Goal: Communication & Community: Answer question/provide support

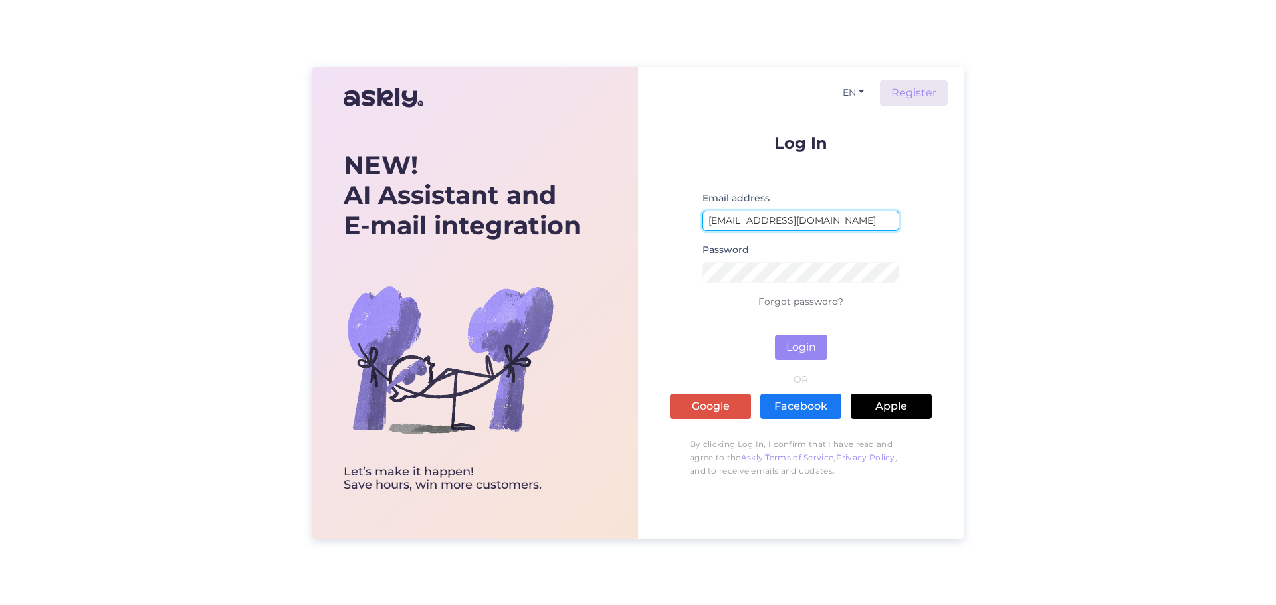
click at [791, 229] on input "[EMAIL_ADDRESS][DOMAIN_NAME]" at bounding box center [800, 221] width 197 height 21
type input "[EMAIL_ADDRESS][DOMAIN_NAME]"
drag, startPoint x: 807, startPoint y: 345, endPoint x: 843, endPoint y: 354, distance: 37.5
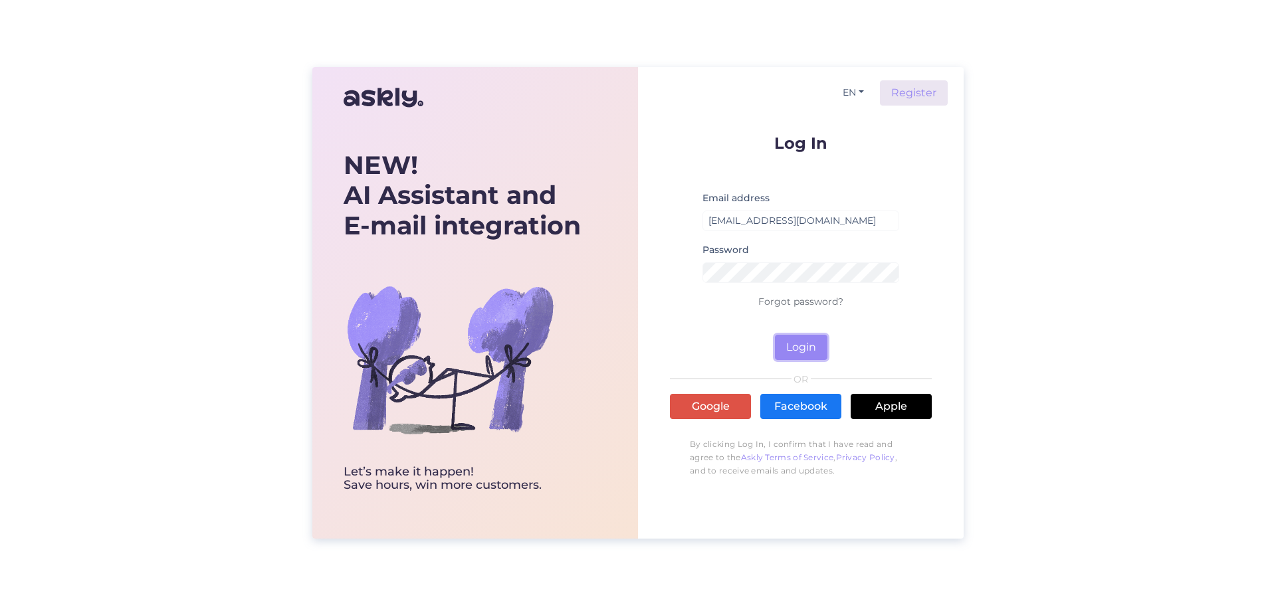
click at [807, 345] on button "Login" at bounding box center [801, 347] width 52 height 25
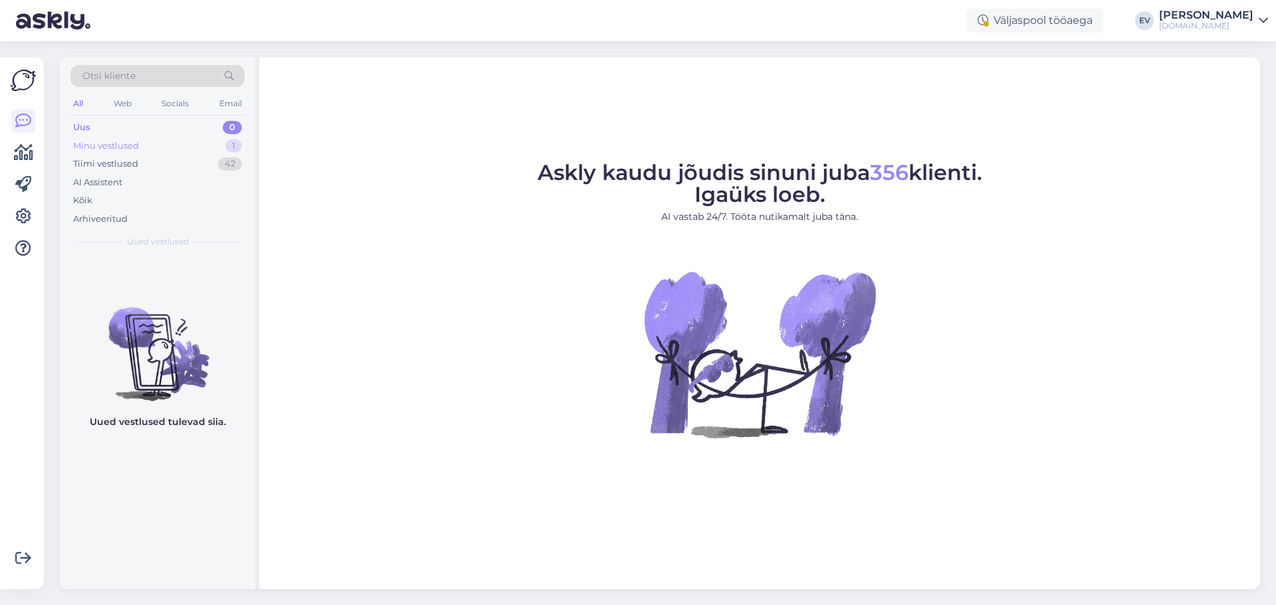
click at [122, 138] on div "Minu vestlused 1" at bounding box center [157, 146] width 174 height 19
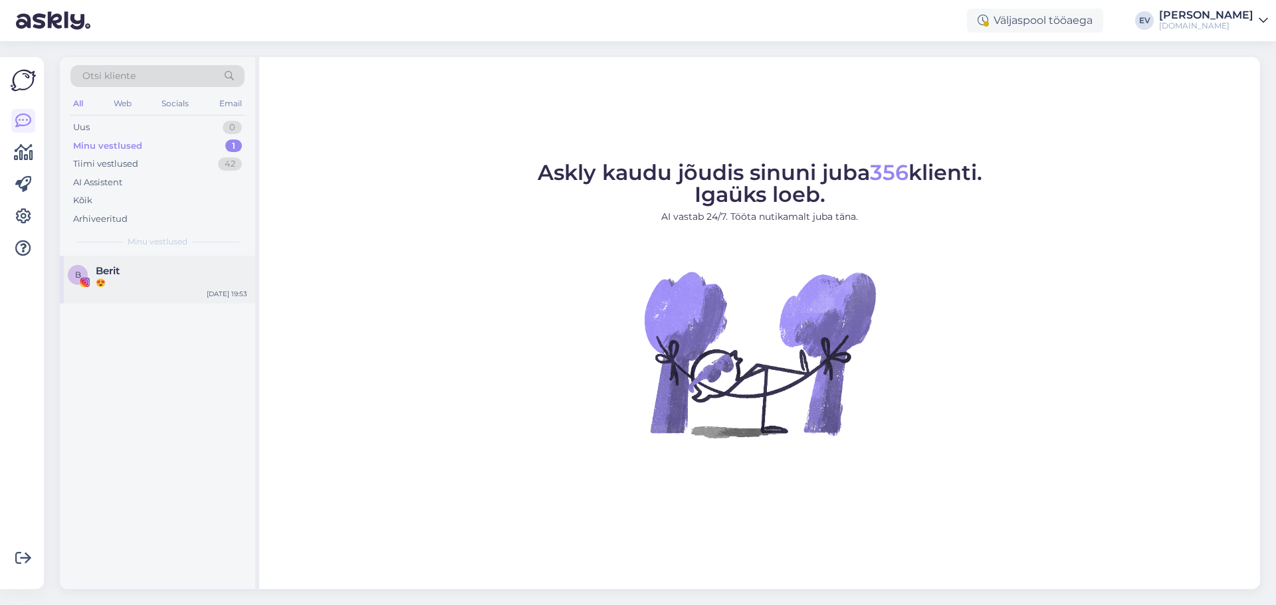
click at [138, 261] on div "B Berit 😍 [DATE] 19:53" at bounding box center [157, 280] width 195 height 48
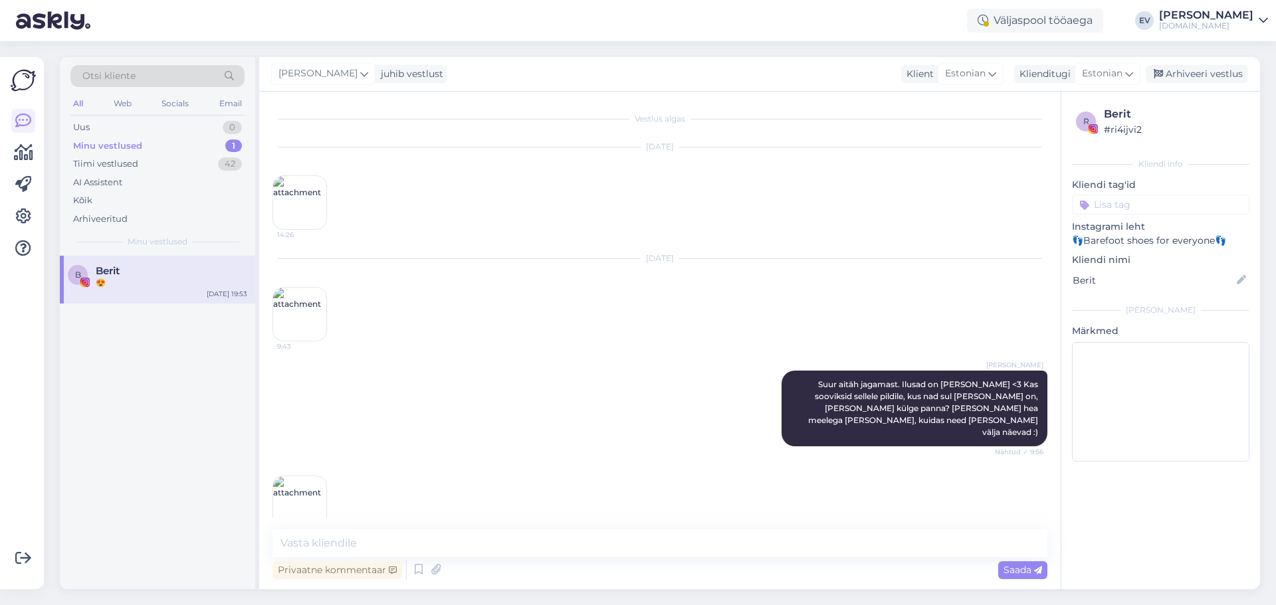
scroll to position [1113, 0]
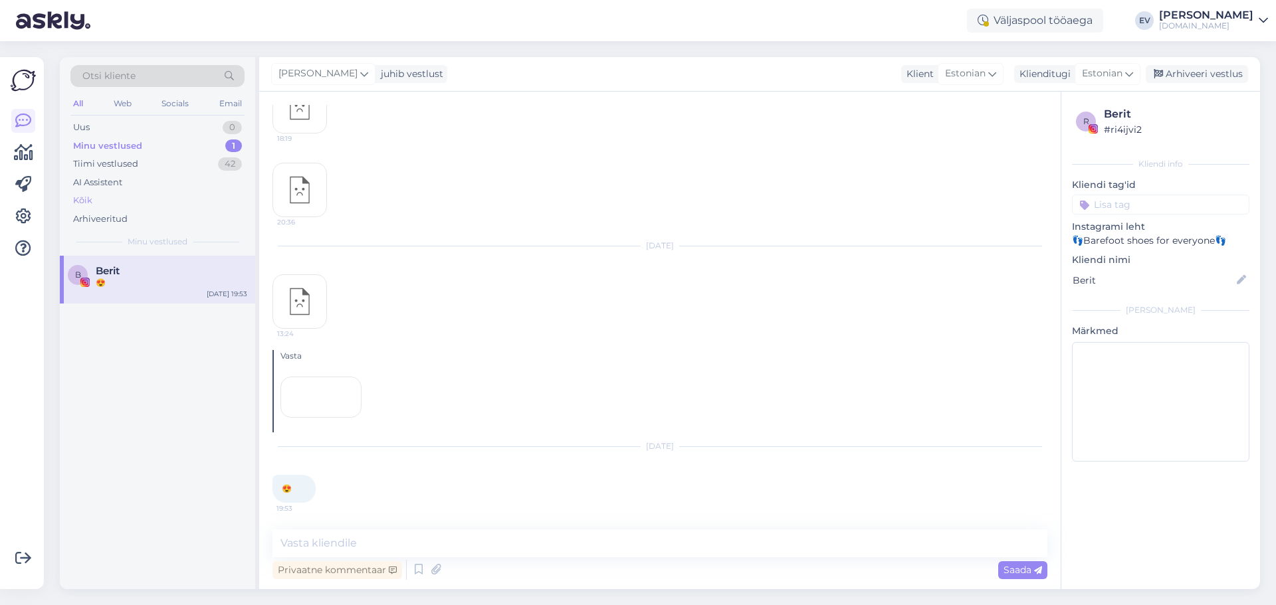
click at [130, 203] on div "Kõik" at bounding box center [157, 200] width 174 height 19
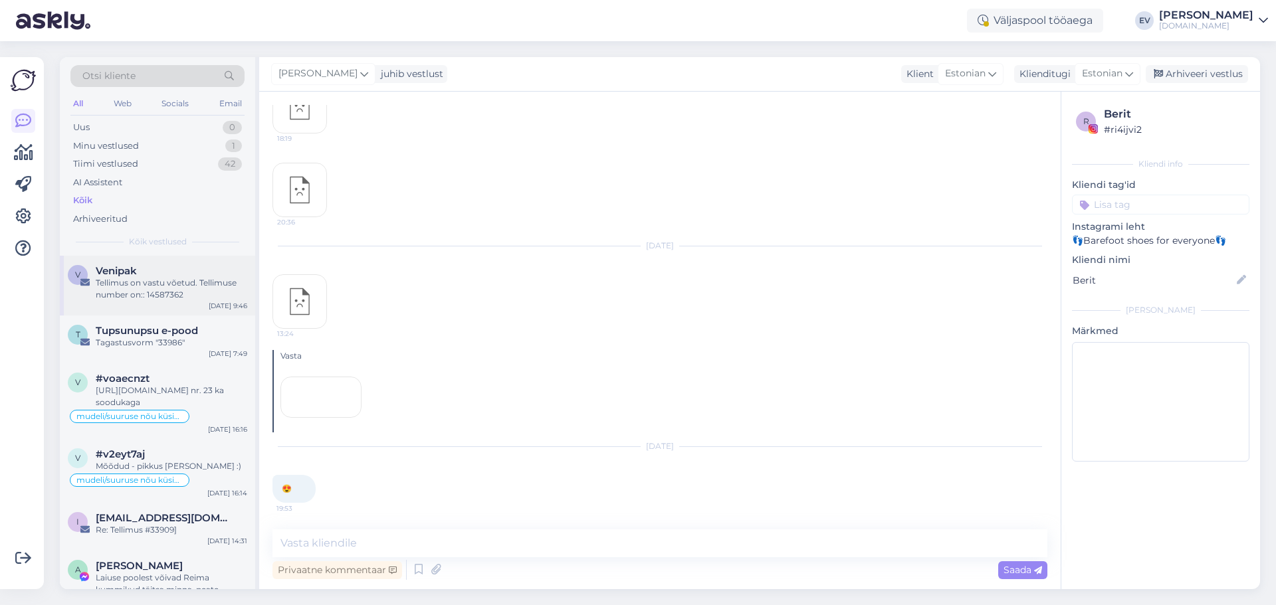
click at [187, 286] on div "Tellimus on vastu võetud. Tellimuse number on:: 14587362" at bounding box center [171, 289] width 151 height 24
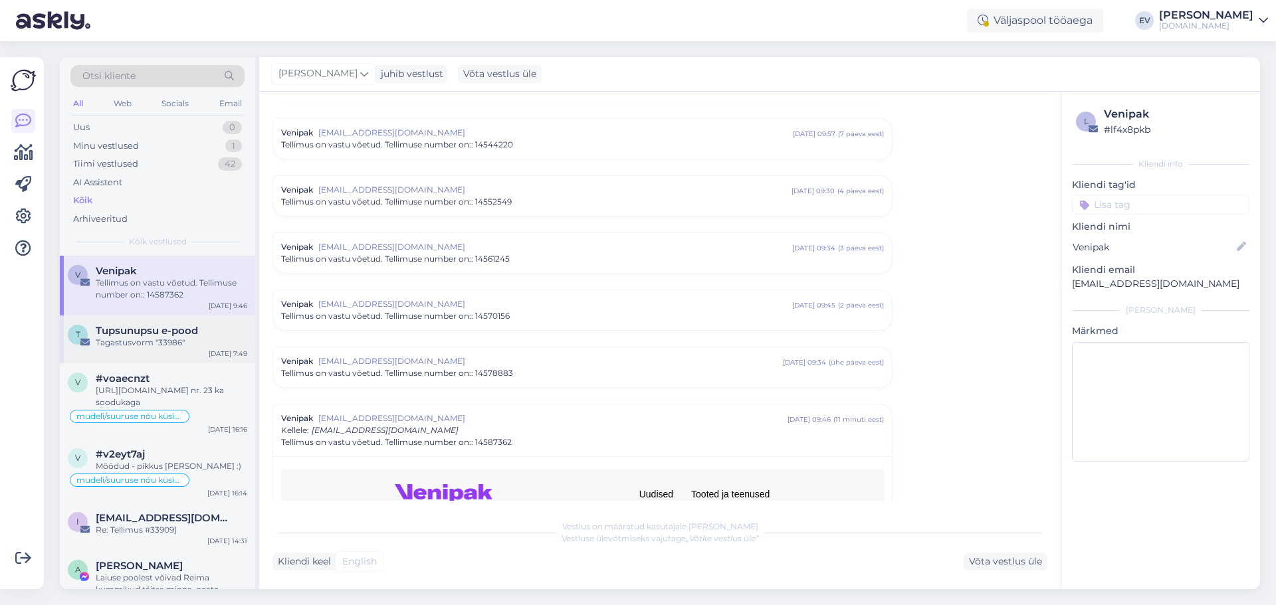
scroll to position [594, 0]
click at [167, 353] on div "T Tupsunupsu e-pood Tagastusvorm "33986" [DATE] 7:49" at bounding box center [157, 340] width 195 height 48
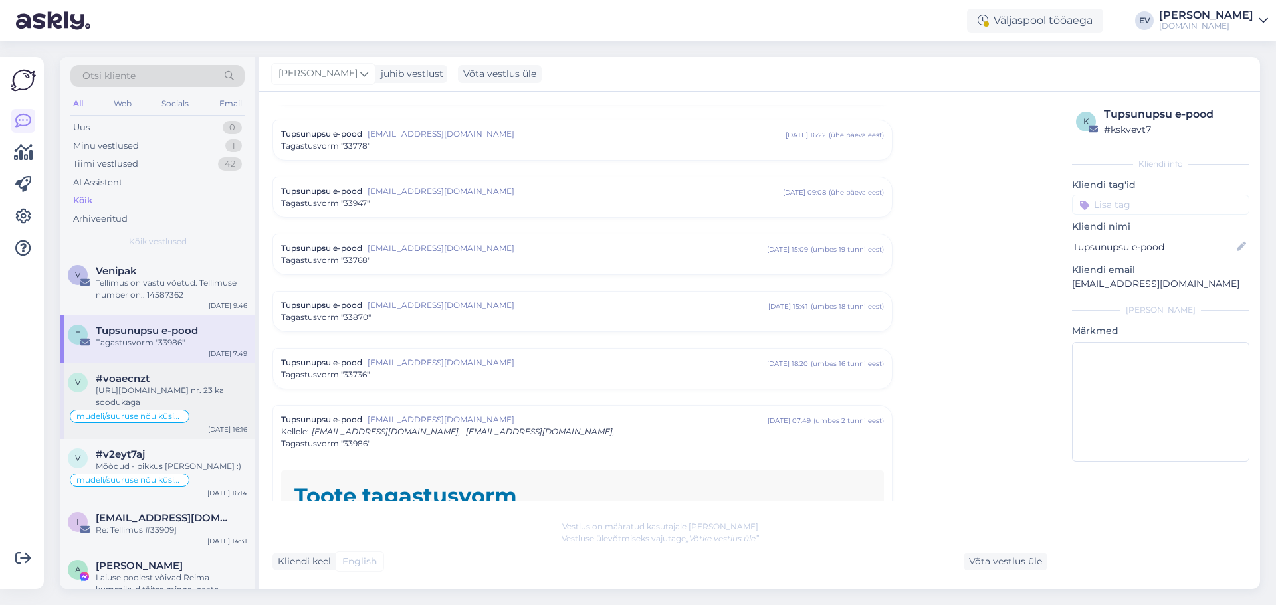
drag, startPoint x: 192, startPoint y: 394, endPoint x: 184, endPoint y: 398, distance: 8.9
click at [191, 395] on div "[URL][DOMAIN_NAME] nr. 23 ka soodukaga" at bounding box center [171, 397] width 151 height 24
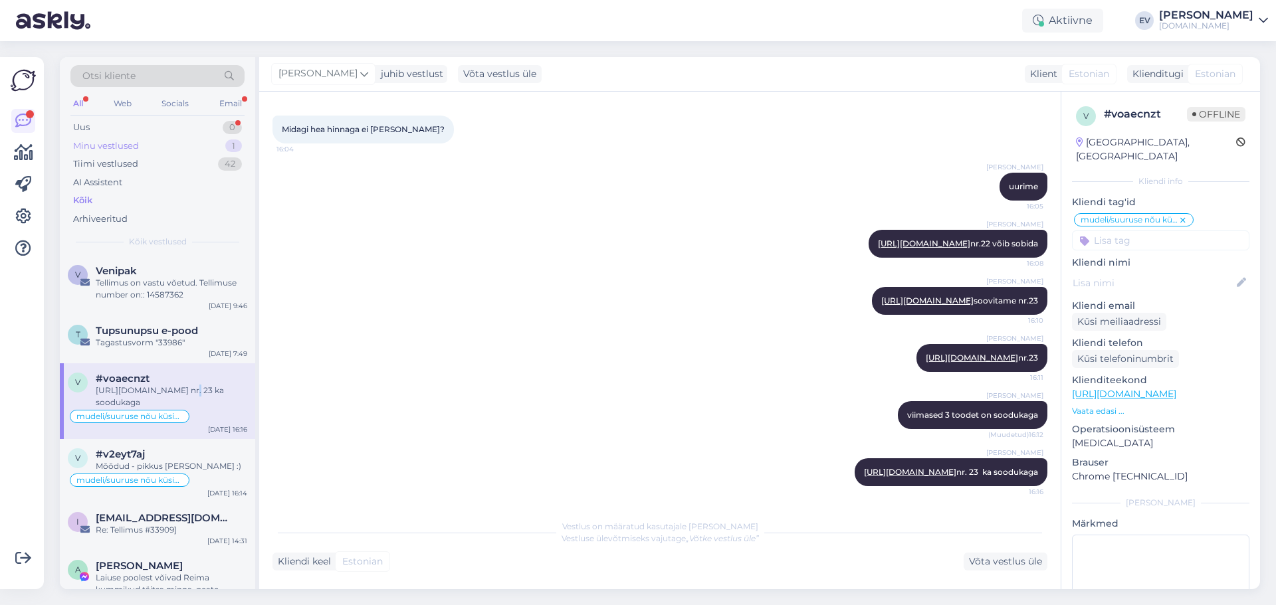
click at [123, 150] on div "Minu vestlused" at bounding box center [106, 146] width 66 height 13
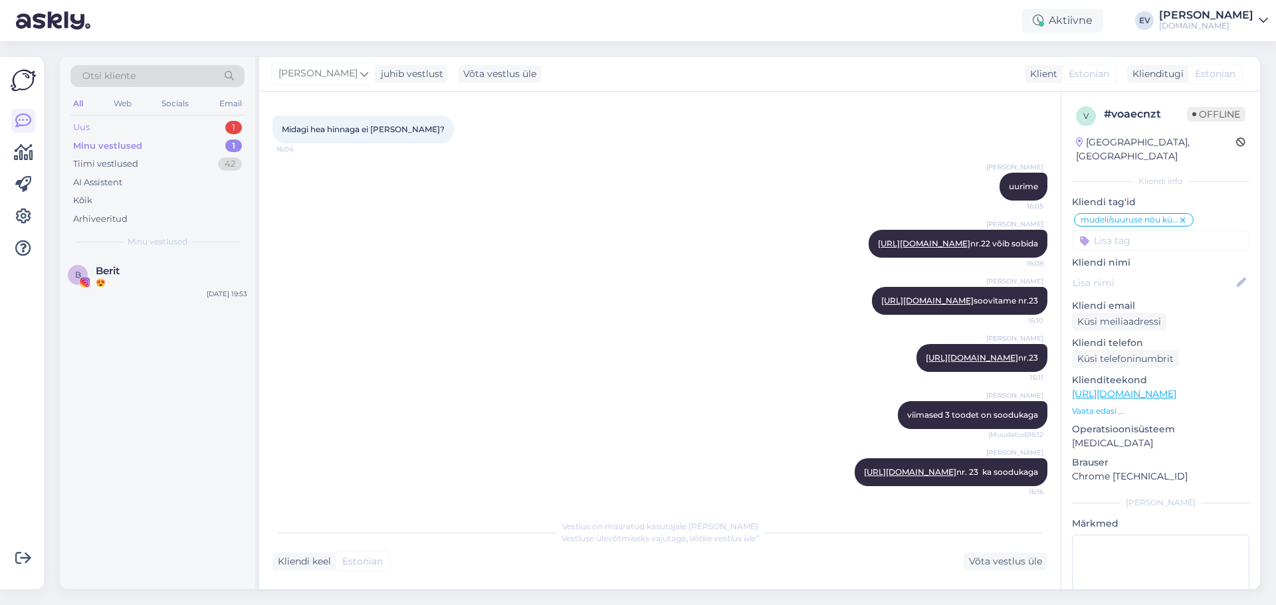
click at [131, 133] on div "Uus 1" at bounding box center [157, 127] width 174 height 19
click at [156, 264] on div "K [PERSON_NAME] Erihinnad äriklientidele! [DATE] 9:59" at bounding box center [157, 280] width 195 height 48
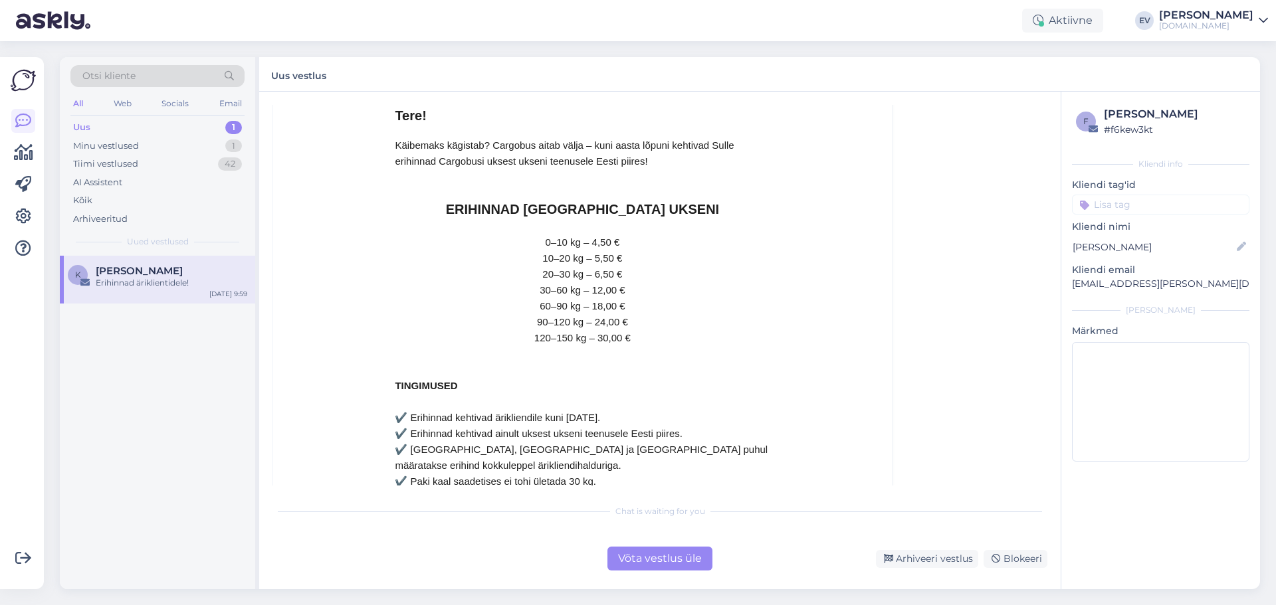
scroll to position [192, 0]
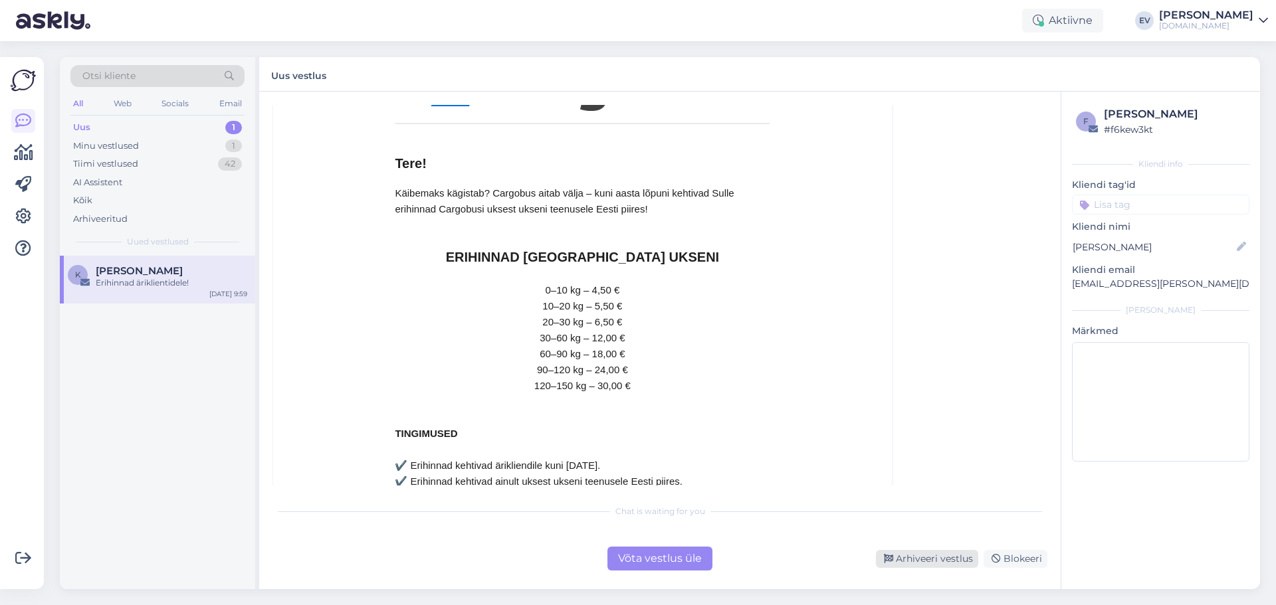
click at [930, 556] on div "Arhiveeri vestlus" at bounding box center [927, 559] width 102 height 18
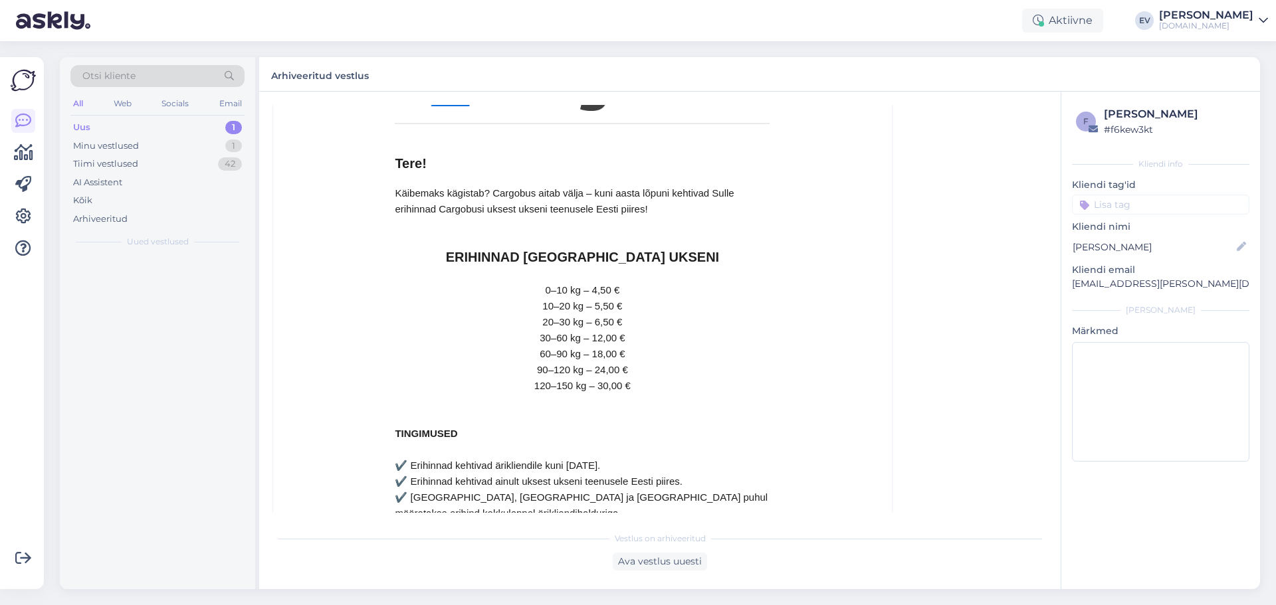
scroll to position [36, 0]
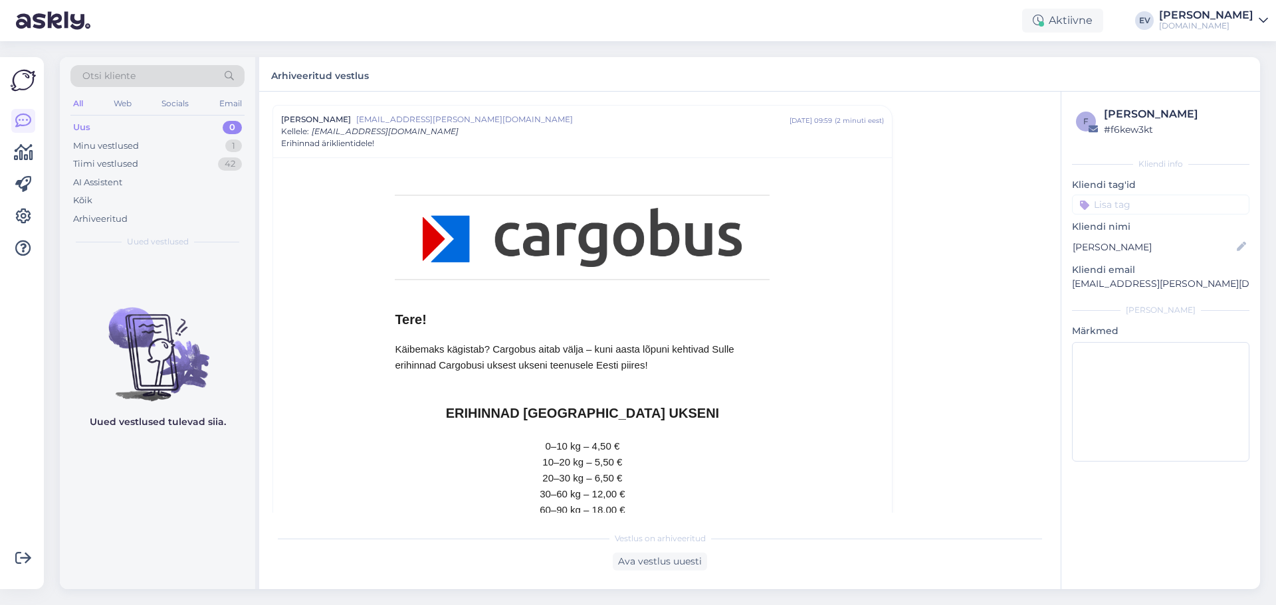
click at [161, 111] on div "All Web Socials Email" at bounding box center [157, 105] width 174 height 21
click at [159, 137] on div "Minu vestlused 1" at bounding box center [157, 146] width 174 height 19
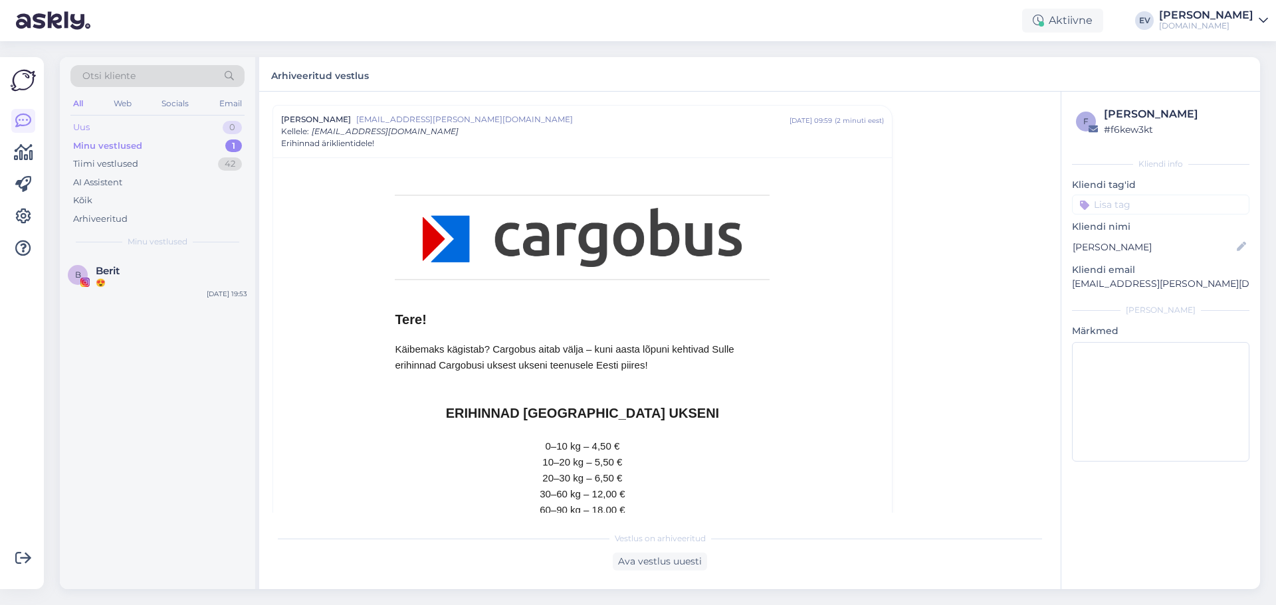
click at [149, 119] on div "Uus 0" at bounding box center [157, 127] width 174 height 19
